Goal: Use online tool/utility: Utilize a website feature to perform a specific function

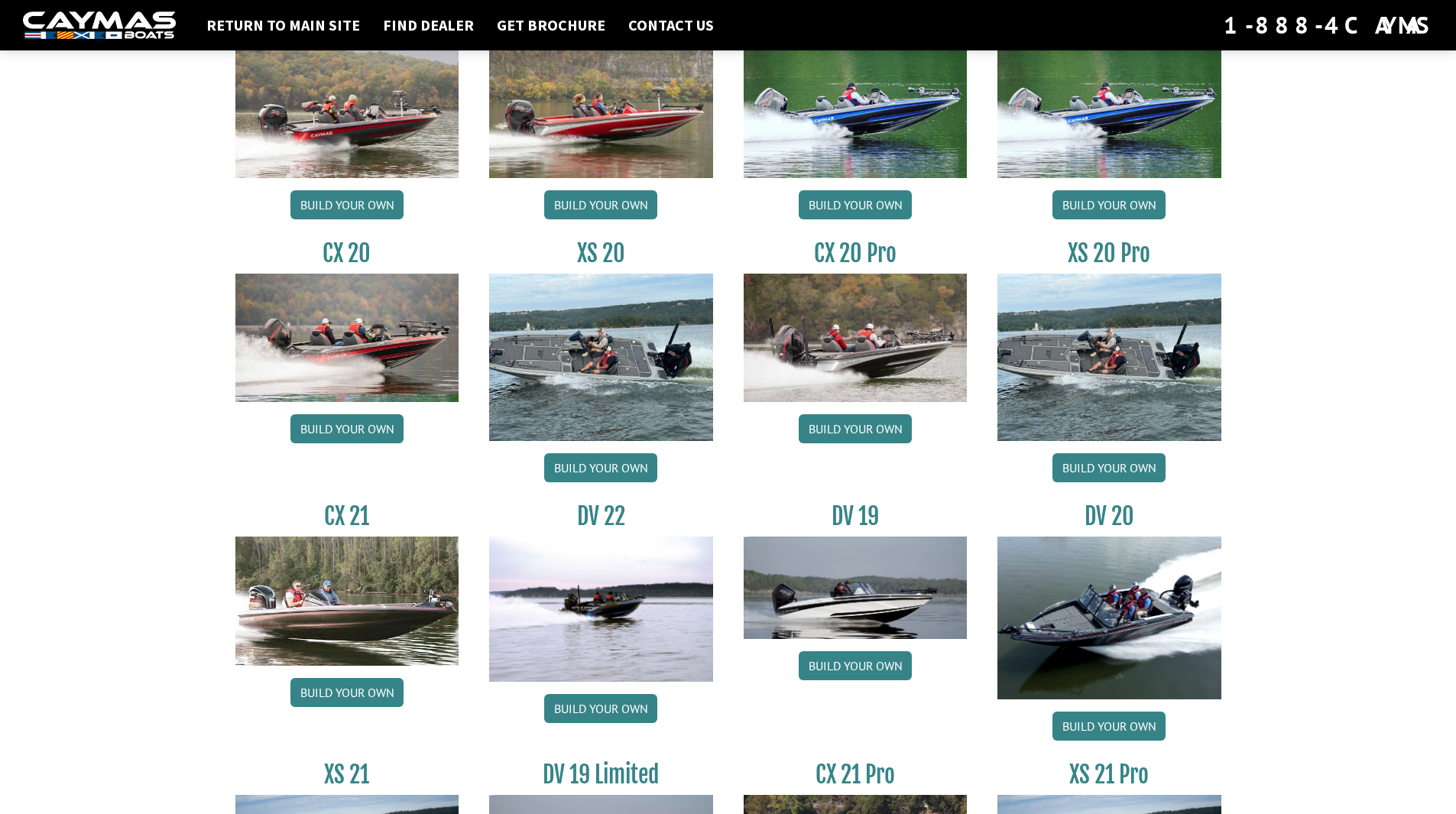
scroll to position [1616, 0]
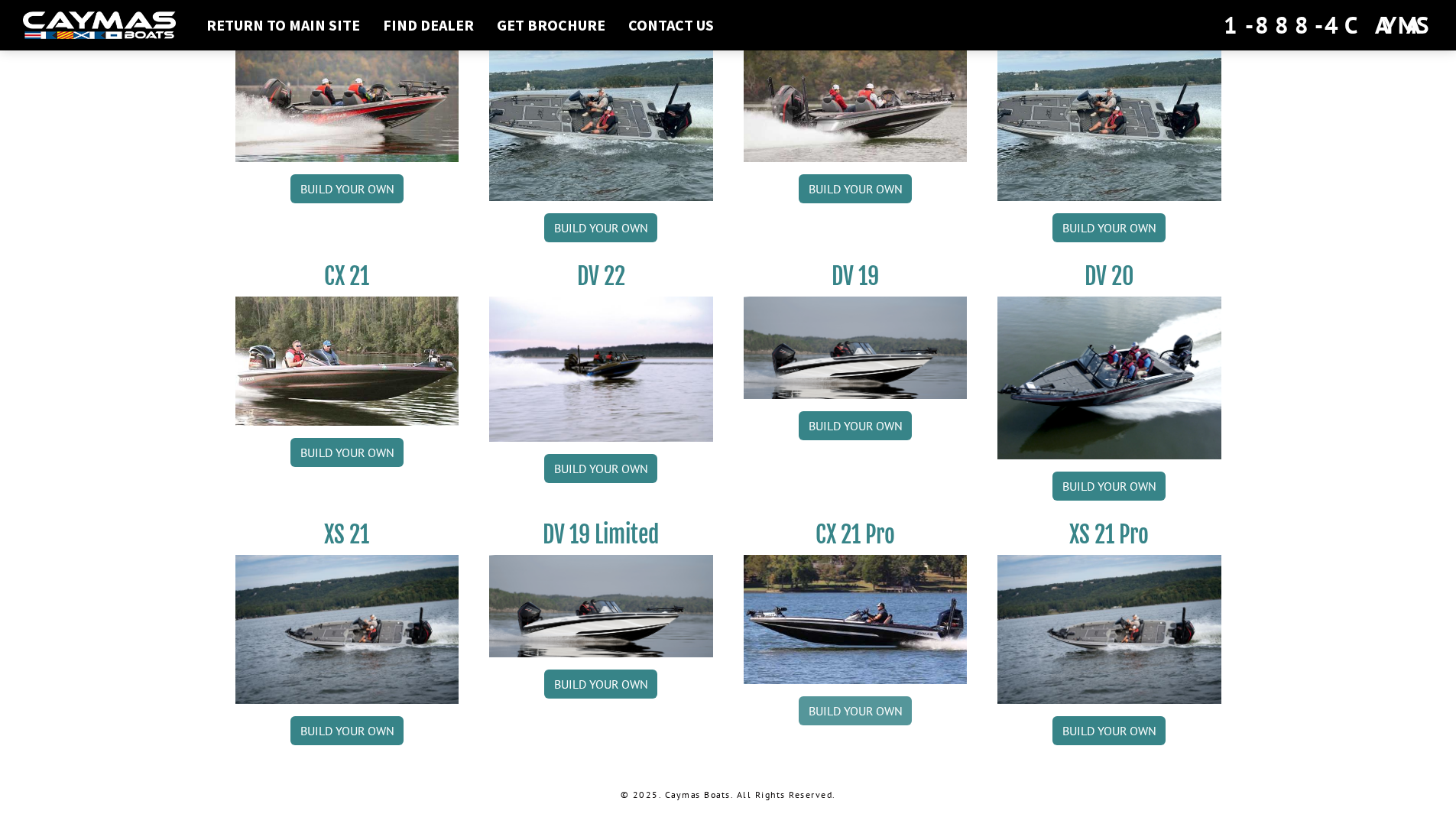
click at [855, 716] on link "Build your own" at bounding box center [854, 711] width 113 height 29
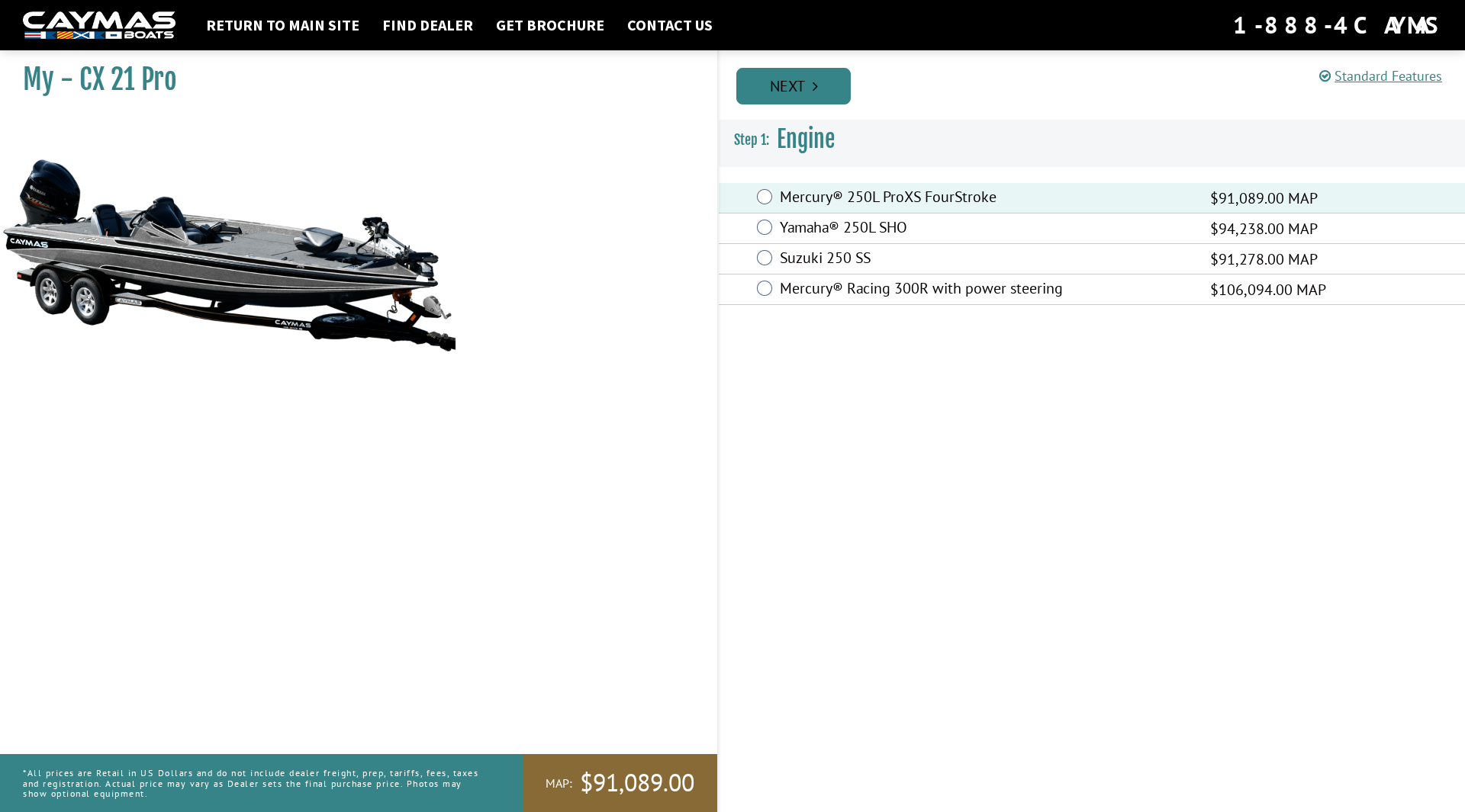
click at [806, 75] on link "Next" at bounding box center [793, 85] width 115 height 36
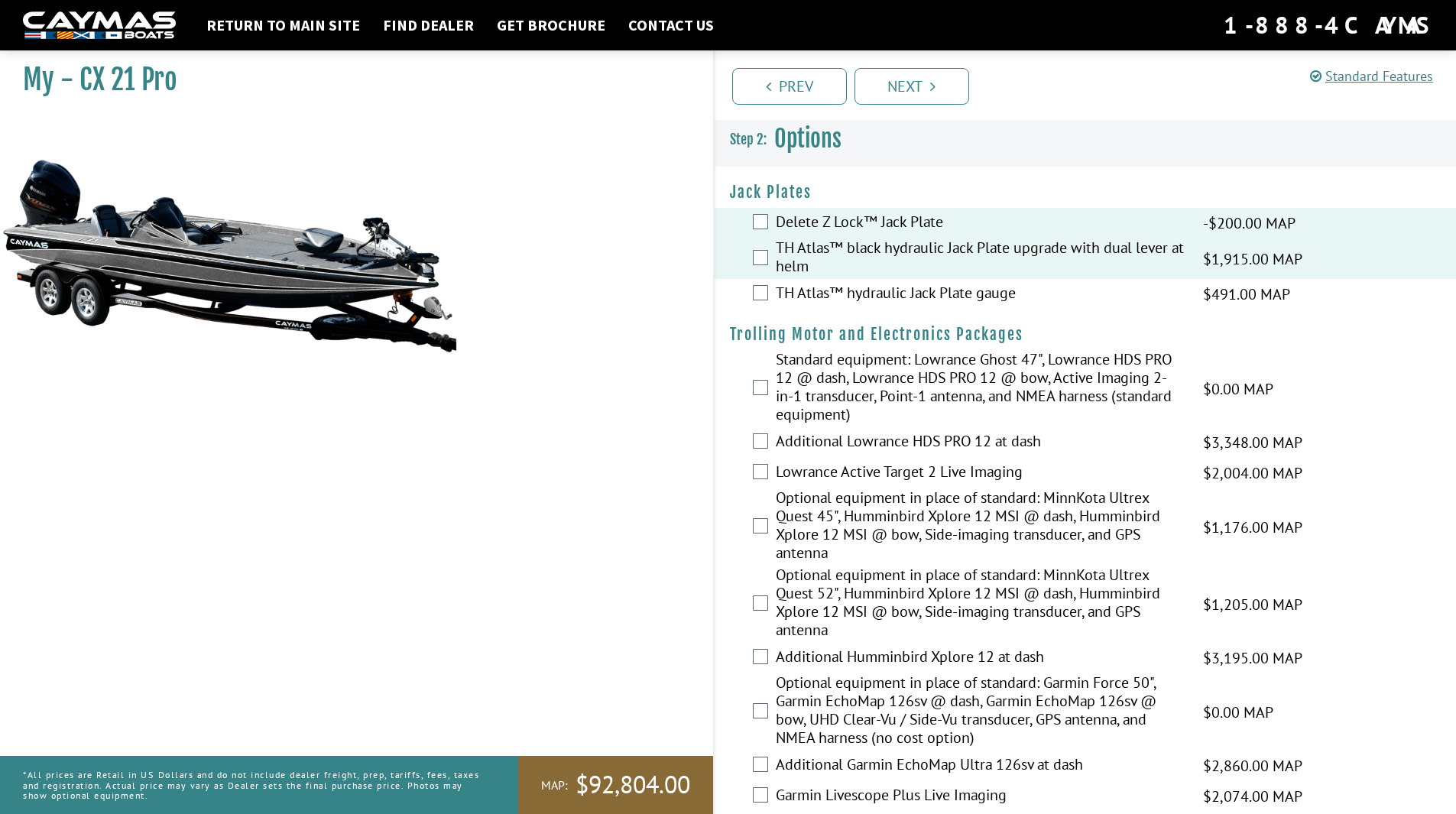
click at [768, 300] on div "TH Atlas™ hydraulic Jack Plate gauge $491.00 MAP $580.00 MSRP" at bounding box center [1086, 294] width 742 height 30
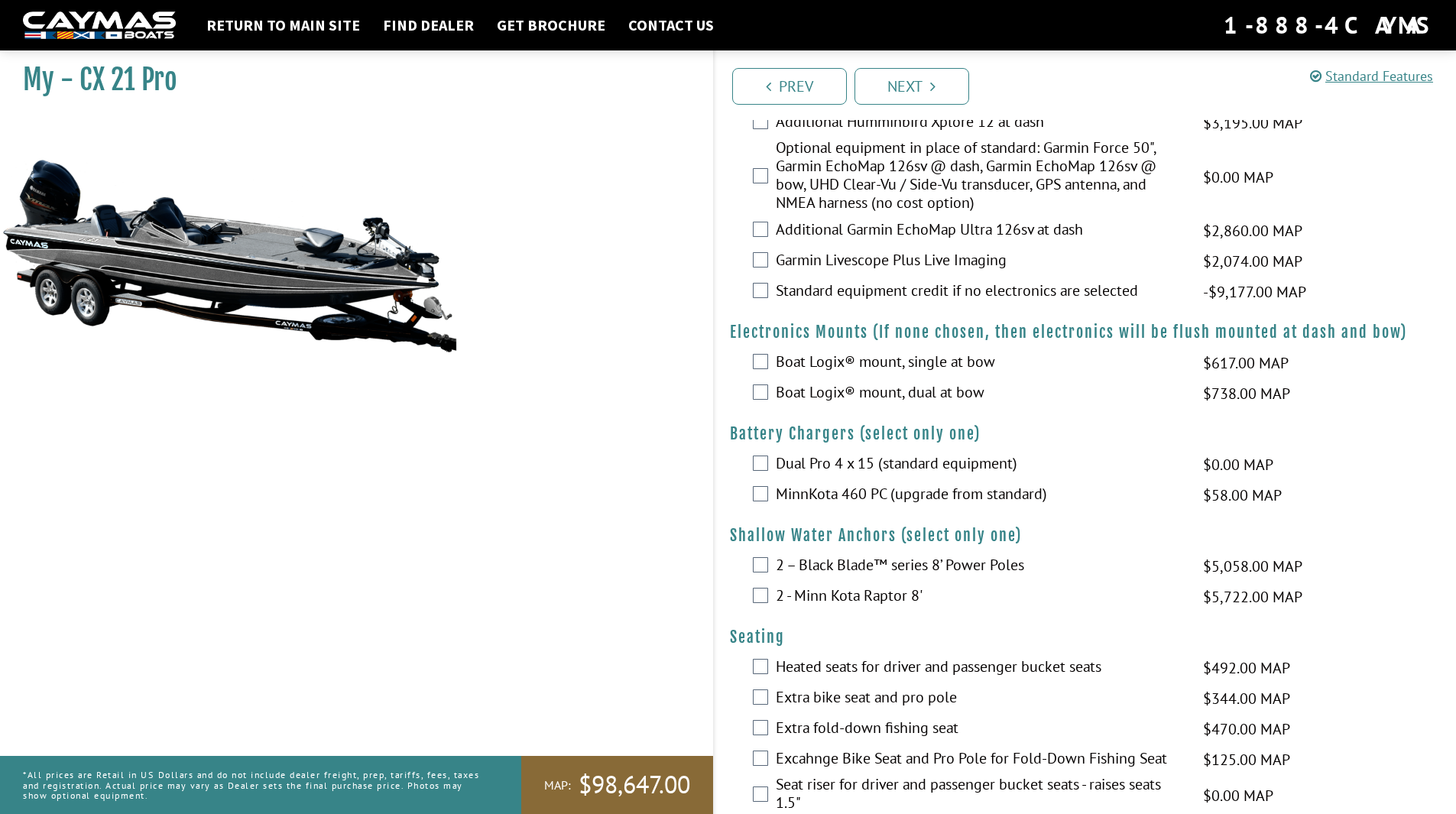
scroll to position [688, 0]
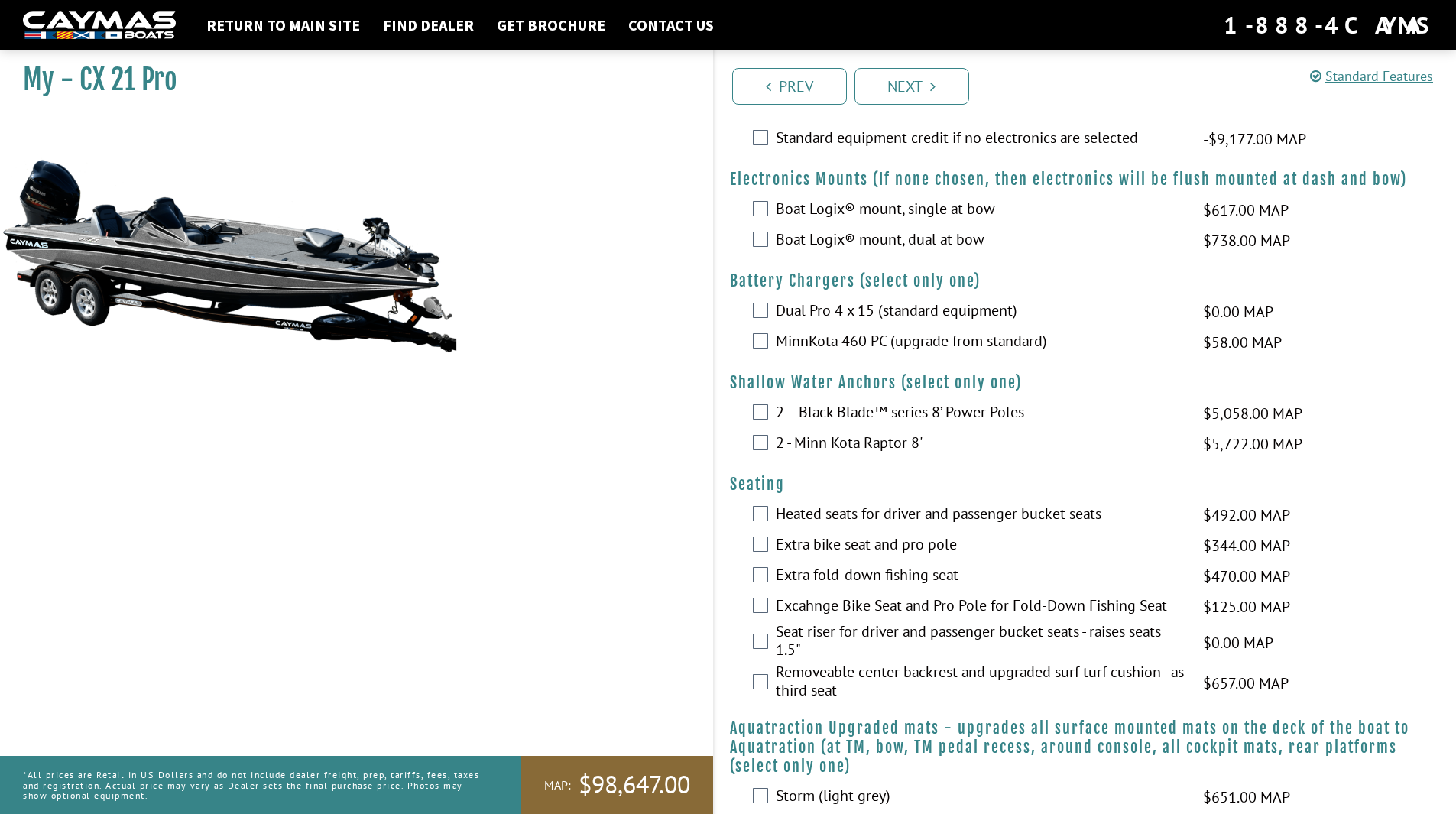
click at [768, 313] on div "Dual Pro 4 x 15 (standard equipment) $0.00 MAP $0.00 MSRP" at bounding box center [1086, 311] width 742 height 30
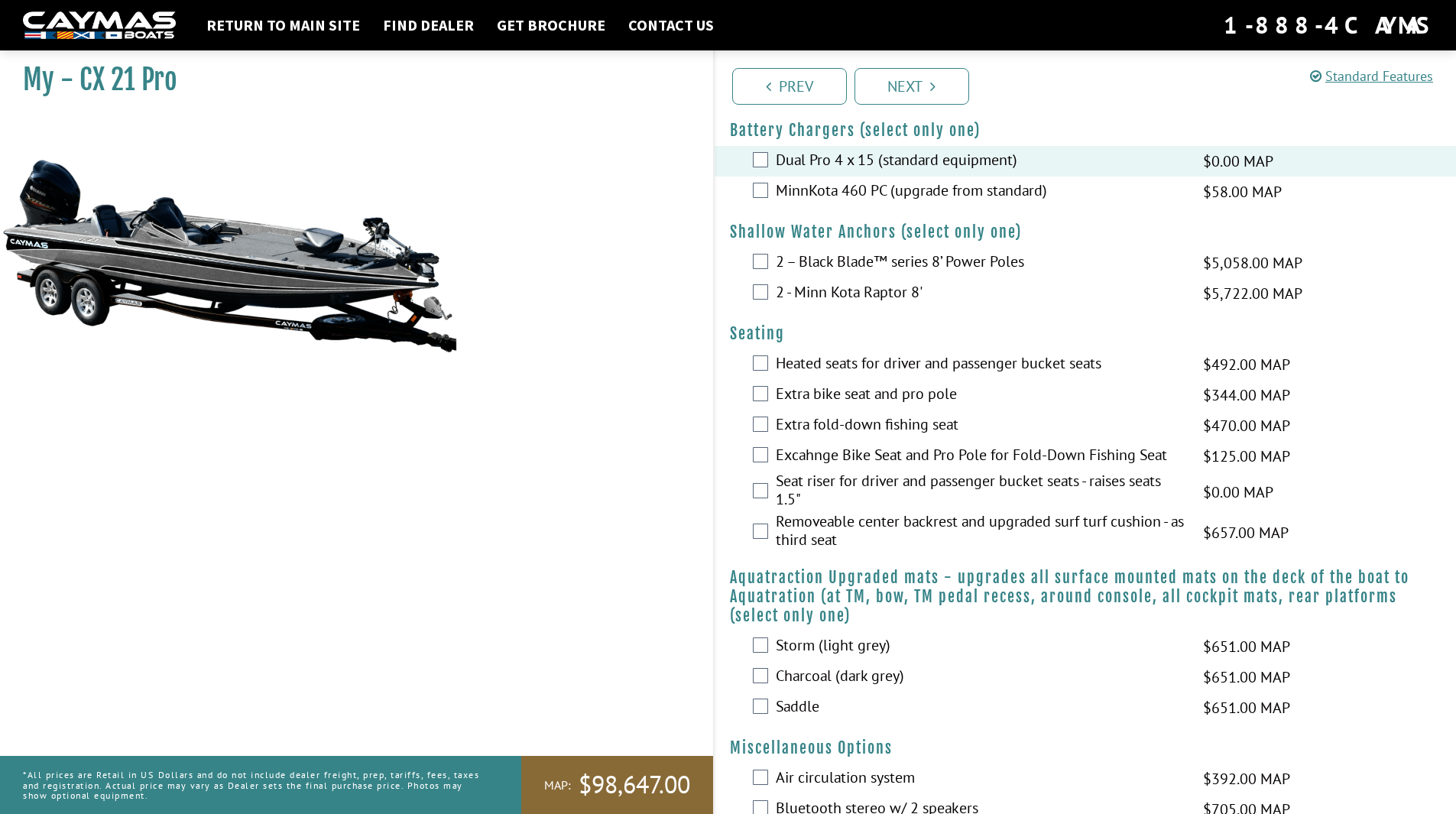
scroll to position [841, 0]
click at [774, 489] on div "Seat riser for driver and passenger bucket seats - raises seats 1.5" $0.00 MAP …" at bounding box center [1086, 489] width 742 height 40
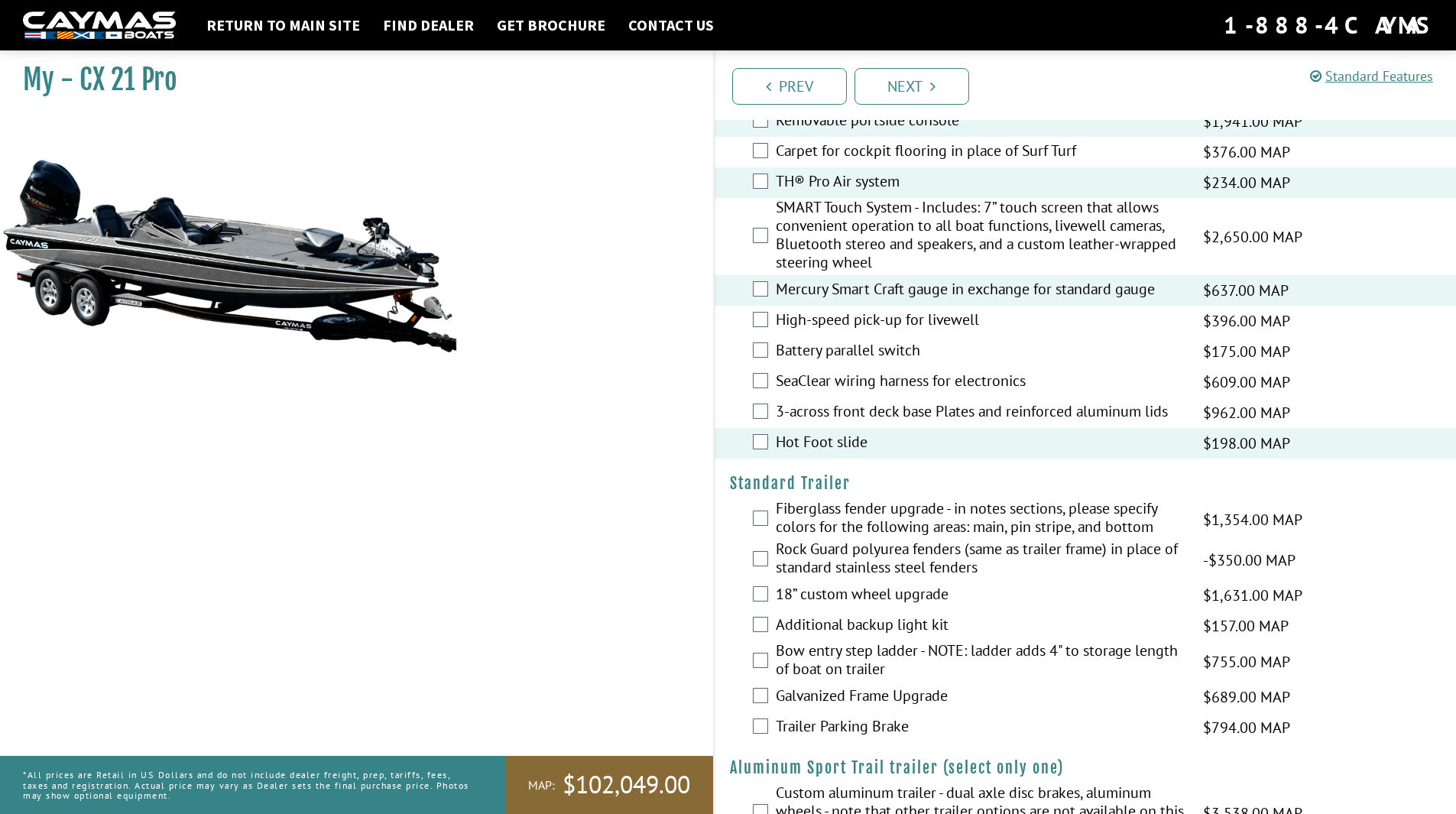
scroll to position [1797, 0]
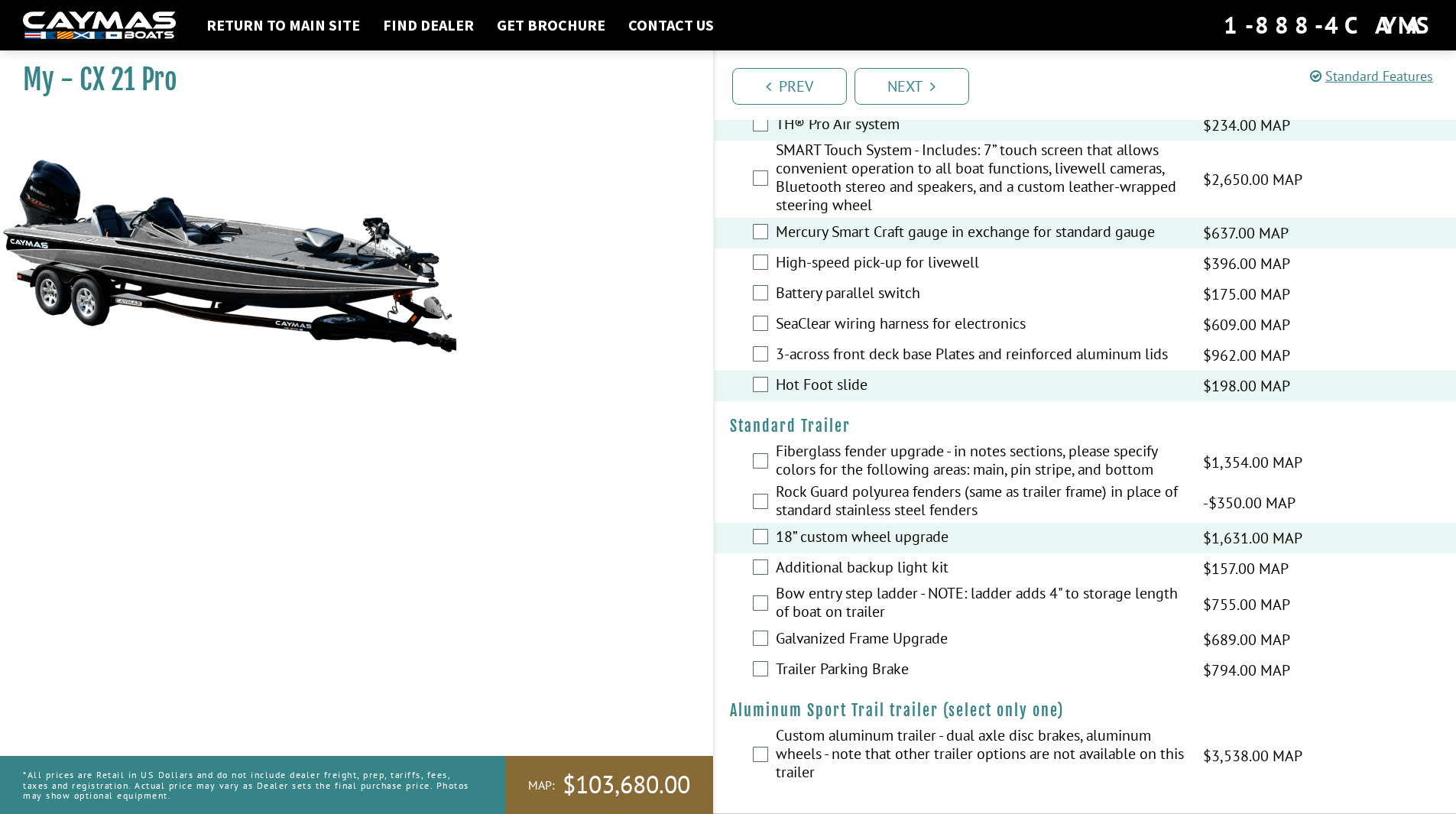
click at [769, 669] on div "Trailer Parking Brake $794.00 MAP $937.00 MSRP" at bounding box center [1086, 670] width 742 height 30
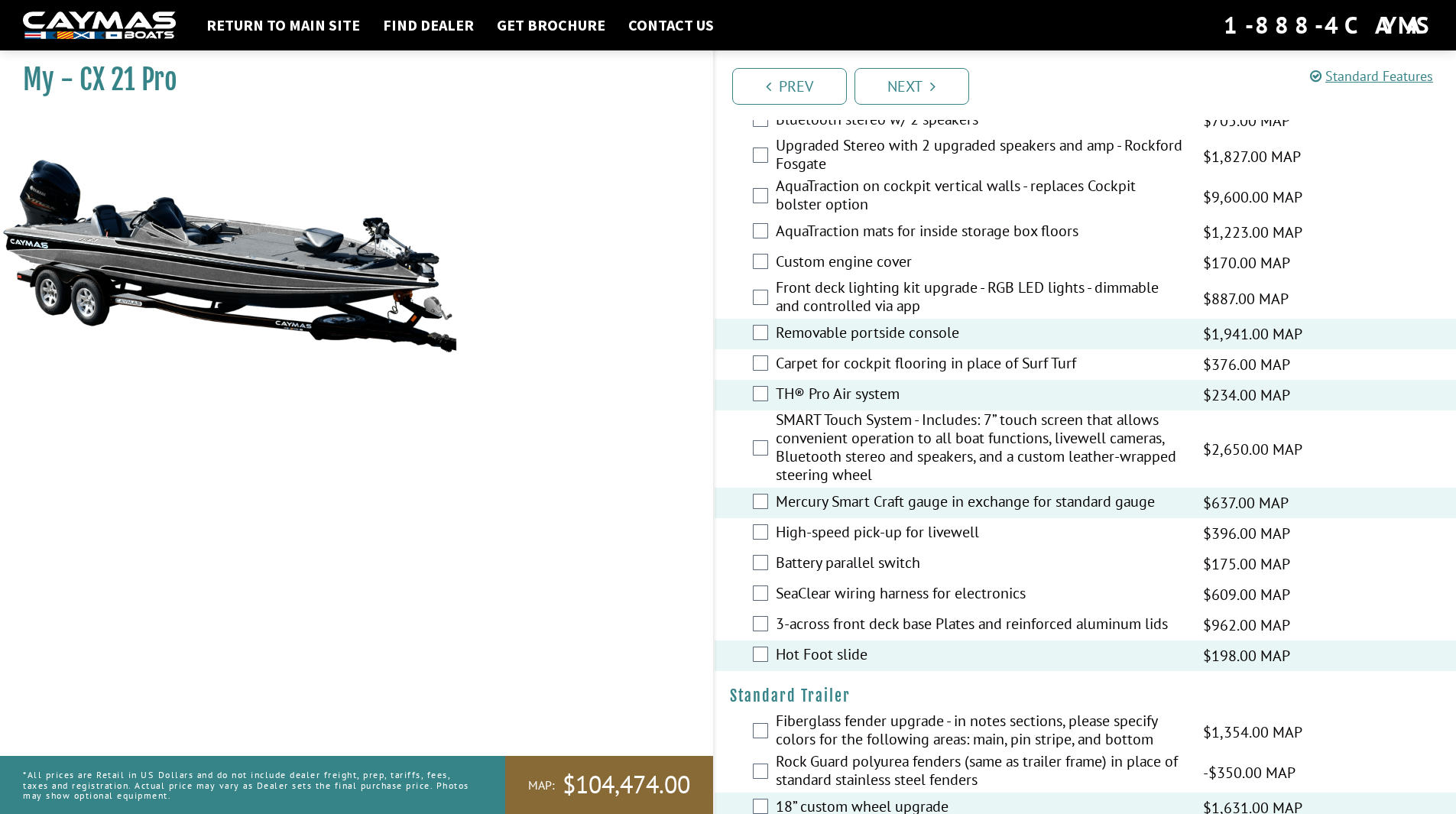
scroll to position [1338, 0]
